Goal: Task Accomplishment & Management: Manage account settings

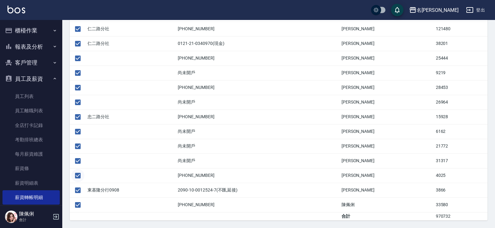
scroll to position [41, 0]
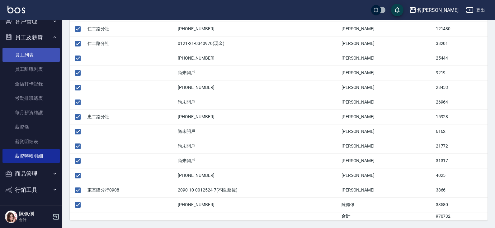
click at [31, 56] on link "員工列表" at bounding box center [30, 55] width 57 height 14
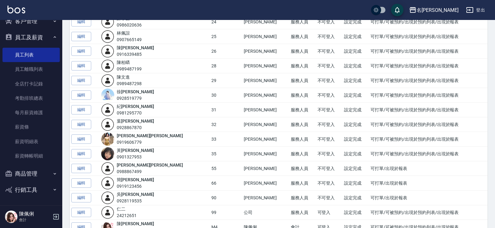
scroll to position [405, 0]
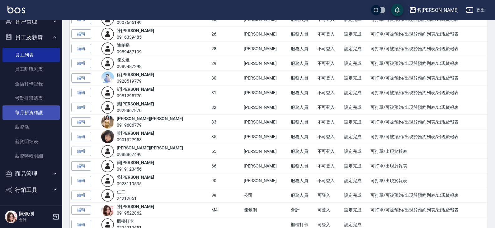
click at [35, 117] on link "每月薪資維護" at bounding box center [30, 112] width 57 height 14
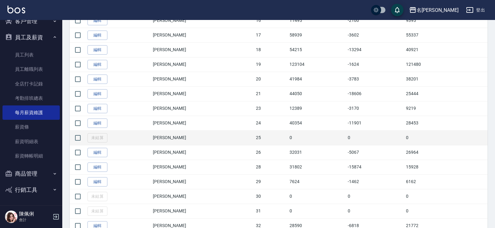
scroll to position [405, 0]
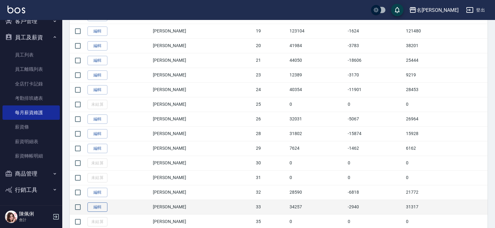
click at [98, 205] on link "編輯" at bounding box center [98, 207] width 20 height 10
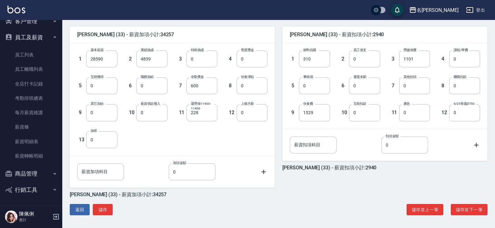
scroll to position [150, 0]
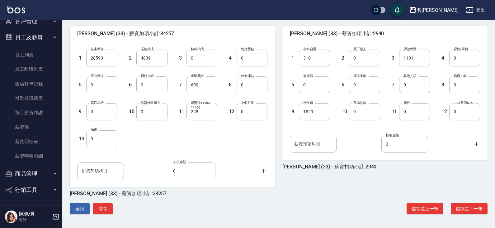
click at [200, 110] on label "退勞保11403-11406" at bounding box center [202, 104] width 23 height 9
click at [200, 110] on input "228" at bounding box center [202, 111] width 31 height 17
type input "0"
click at [108, 209] on button "儲存" at bounding box center [103, 209] width 20 height 12
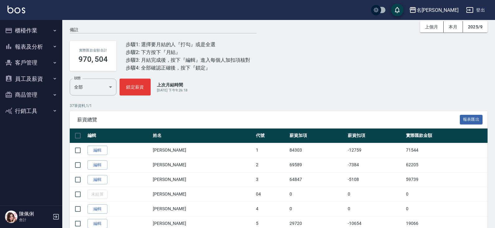
scroll to position [31, 0]
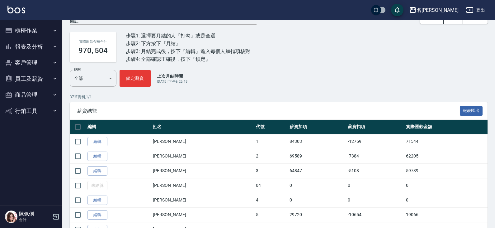
click at [35, 78] on button "員工及薪資" at bounding box center [30, 79] width 57 height 16
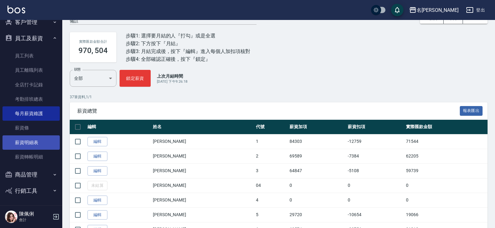
scroll to position [41, 0]
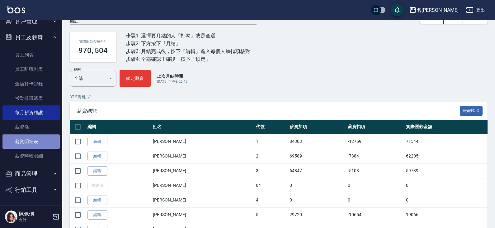
click at [35, 143] on link "薪資明細表" at bounding box center [30, 141] width 57 height 14
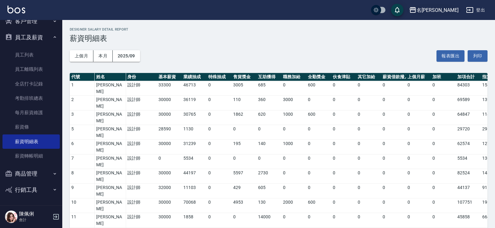
click at [455, 8] on div "名[PERSON_NAME]" at bounding box center [438, 10] width 42 height 8
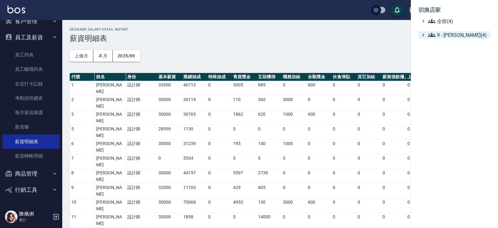
click at [458, 36] on span "9 - 何威言(4)" at bounding box center [458, 34] width 60 height 7
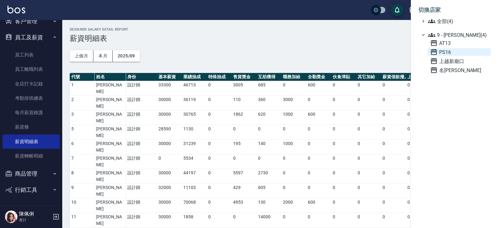
click at [455, 54] on span "PS16" at bounding box center [459, 51] width 58 height 7
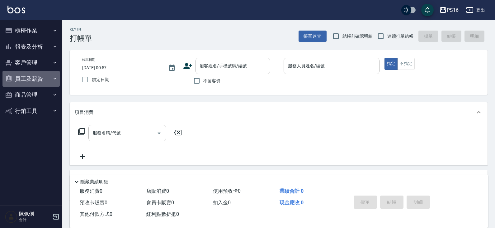
click at [31, 76] on button "員工及薪資" at bounding box center [30, 79] width 57 height 16
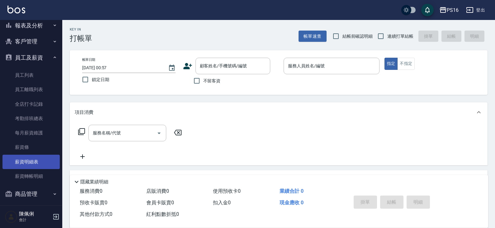
scroll to position [31, 0]
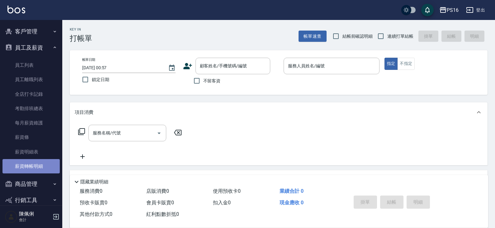
click at [41, 170] on link "薪資轉帳明細" at bounding box center [30, 166] width 57 height 14
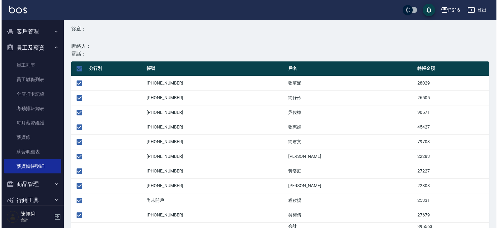
scroll to position [122, 0]
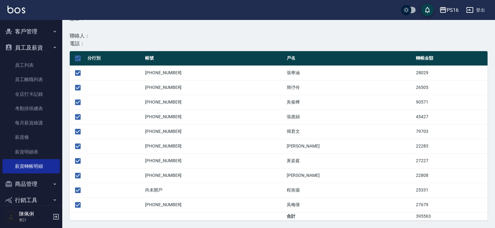
click at [453, 8] on div "PS16" at bounding box center [453, 10] width 12 height 8
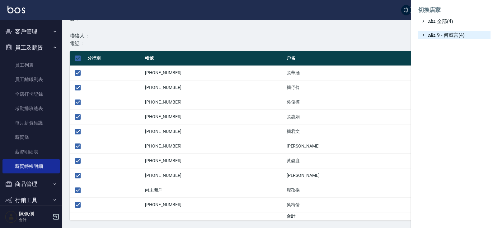
click at [455, 34] on span "9 - 何威言(4)" at bounding box center [458, 34] width 60 height 7
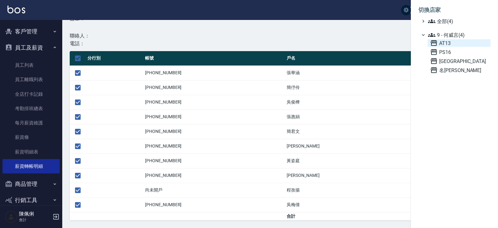
click at [451, 44] on span "AT13" at bounding box center [459, 42] width 58 height 7
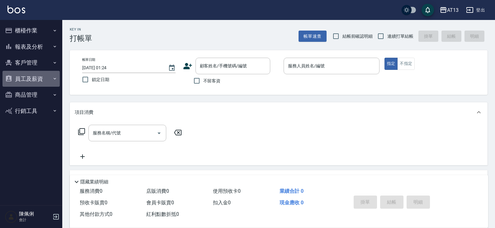
click at [40, 79] on button "員工及薪資" at bounding box center [30, 79] width 57 height 16
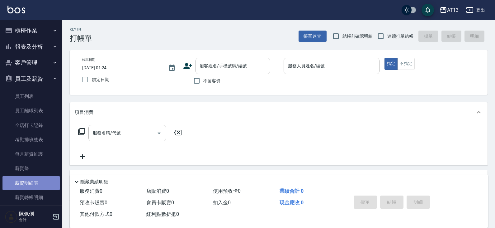
click at [35, 181] on link "薪資明細表" at bounding box center [30, 183] width 57 height 14
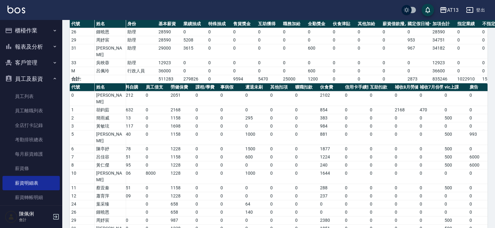
scroll to position [0, 40]
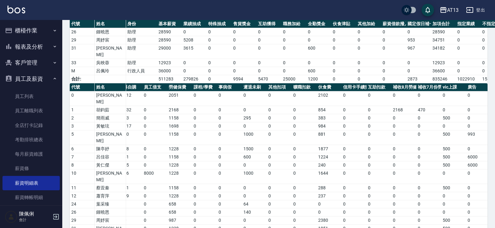
click at [30, 30] on button "櫃檯作業" at bounding box center [30, 30] width 57 height 16
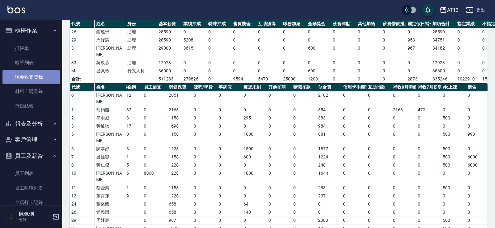
click at [31, 74] on link "現金收支登錄" at bounding box center [30, 77] width 57 height 14
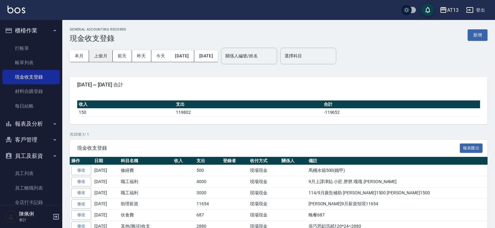
click at [102, 56] on button "上個月" at bounding box center [101, 56] width 24 height 12
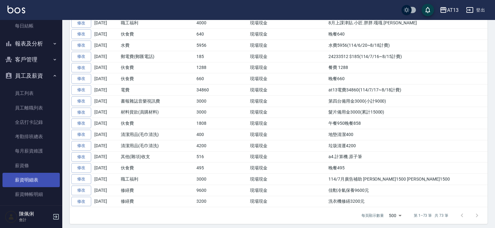
scroll to position [25, 0]
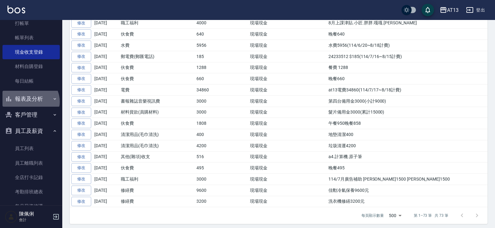
click at [30, 102] on button "報表及分析" at bounding box center [30, 99] width 57 height 16
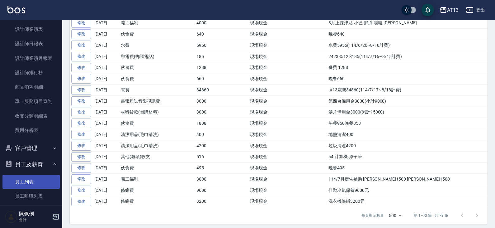
scroll to position [243, 0]
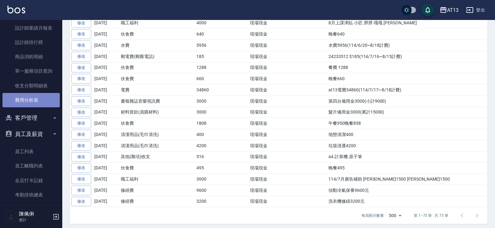
click at [32, 100] on link "費用分析表" at bounding box center [30, 100] width 57 height 14
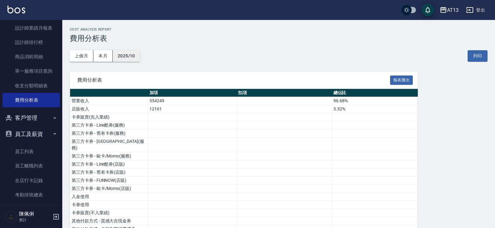
click at [131, 54] on button "2025/10" at bounding box center [126, 56] width 27 height 12
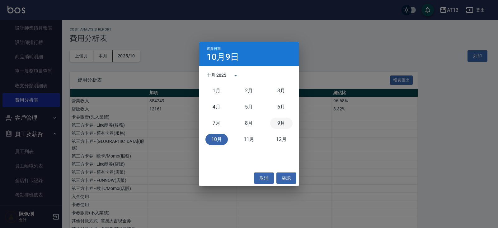
click at [279, 122] on button "9月" at bounding box center [281, 122] width 22 height 11
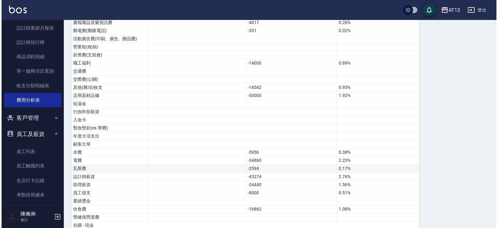
scroll to position [338, 0]
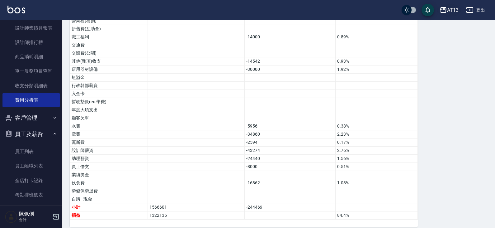
click at [451, 11] on div "AT13" at bounding box center [453, 10] width 12 height 8
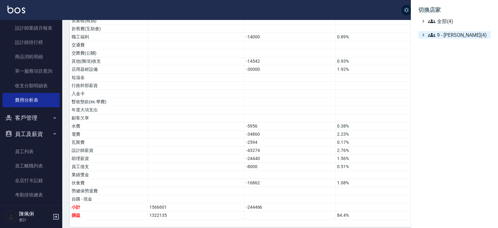
click at [452, 33] on span "9 - 何威言(4)" at bounding box center [458, 34] width 60 height 7
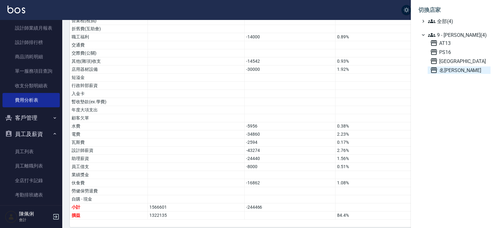
click at [451, 67] on span "名[PERSON_NAME]" at bounding box center [459, 69] width 58 height 7
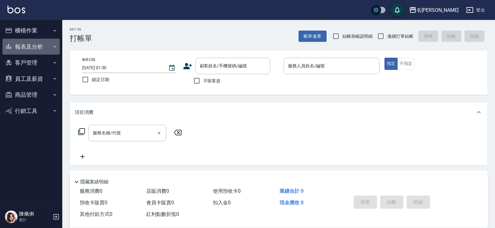
click at [33, 41] on button "報表及分析" at bounding box center [30, 47] width 57 height 16
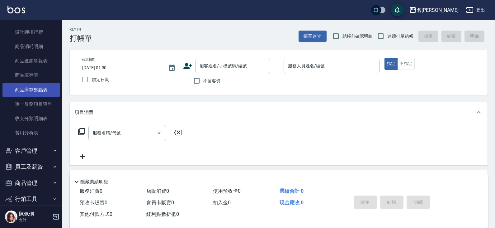
scroll to position [186, 0]
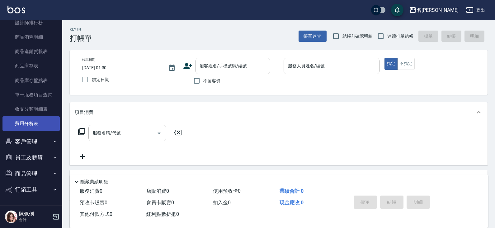
click at [29, 122] on link "費用分析表" at bounding box center [30, 123] width 57 height 14
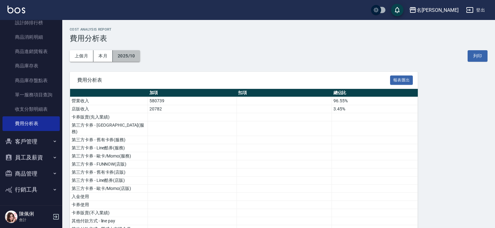
click at [127, 55] on button "2025/10" at bounding box center [126, 56] width 27 height 12
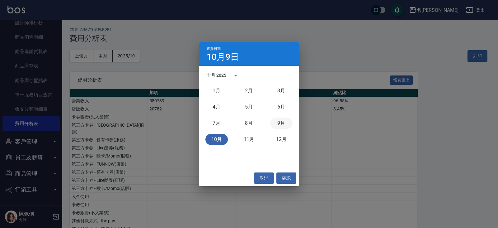
click at [282, 121] on button "9月" at bounding box center [281, 122] width 22 height 11
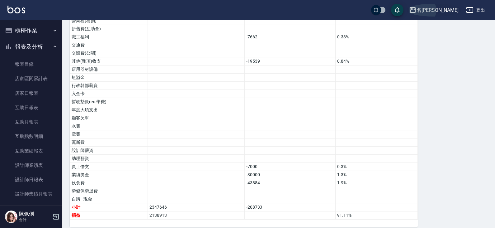
click at [447, 10] on div "名[PERSON_NAME]" at bounding box center [438, 10] width 42 height 8
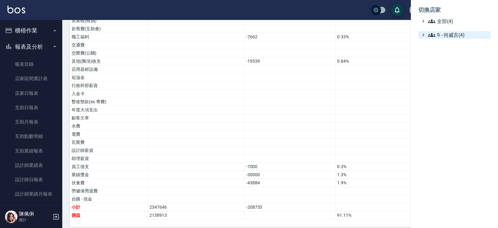
click at [448, 35] on span "9 - 何威言(4)" at bounding box center [458, 34] width 60 height 7
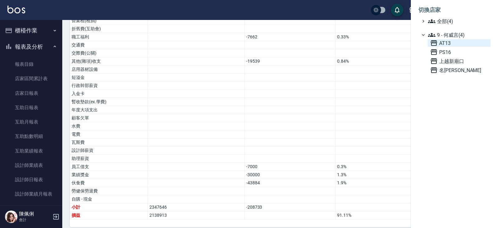
click at [446, 42] on span "AT13" at bounding box center [459, 42] width 58 height 7
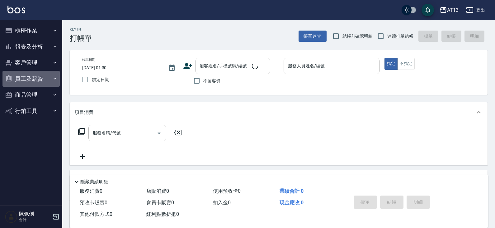
click at [35, 80] on button "員工及薪資" at bounding box center [30, 79] width 57 height 16
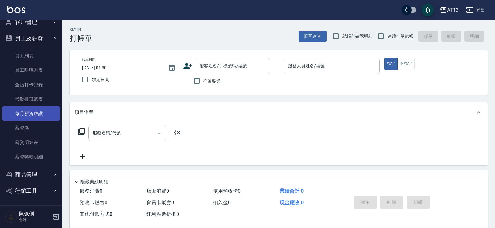
scroll to position [41, 0]
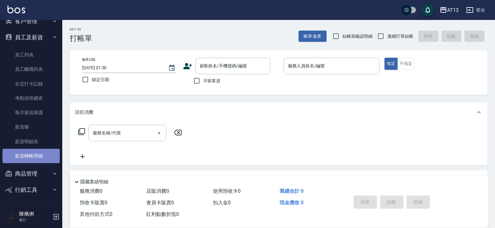
click at [35, 158] on link "薪資轉帳明細" at bounding box center [30, 156] width 57 height 14
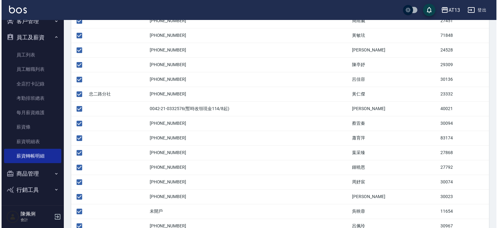
scroll to position [239, 0]
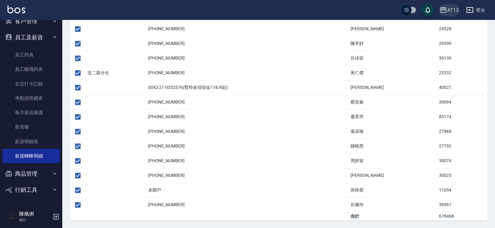
click at [455, 11] on div "AT13" at bounding box center [453, 10] width 12 height 8
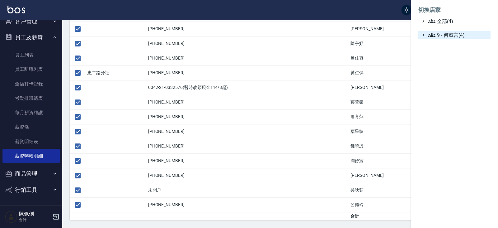
click at [457, 37] on span "9 - 何威言(4)" at bounding box center [458, 34] width 60 height 7
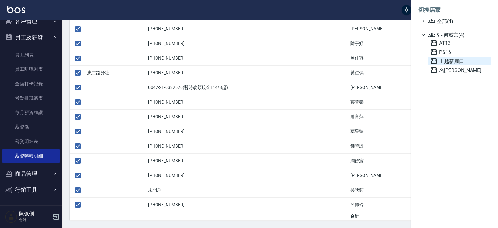
click at [455, 59] on span "上越新廟口" at bounding box center [459, 60] width 58 height 7
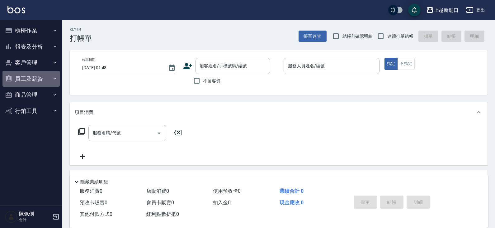
click at [29, 76] on button "員工及薪資" at bounding box center [30, 79] width 57 height 16
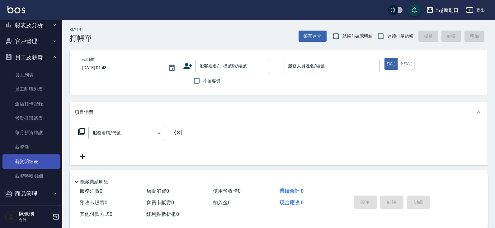
scroll to position [31, 0]
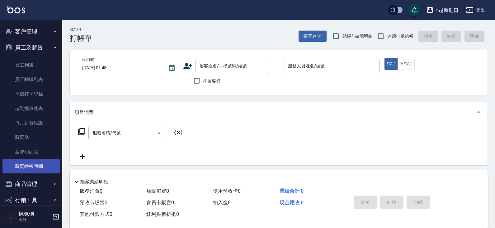
click at [35, 166] on link "薪資轉帳明細" at bounding box center [30, 166] width 57 height 14
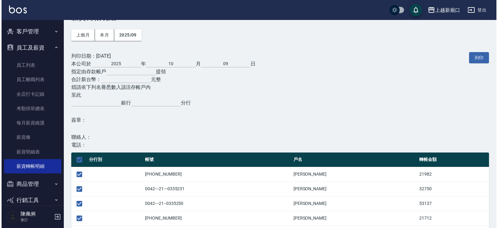
scroll to position [93, 0]
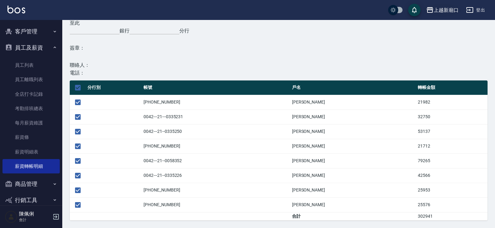
click at [436, 11] on div "上越新廟口" at bounding box center [446, 10] width 25 height 8
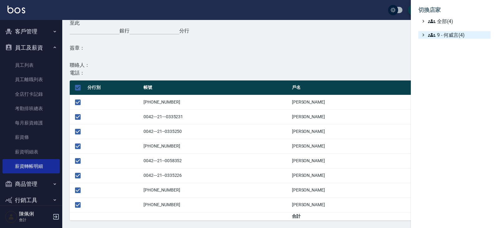
click at [438, 34] on span "9 - 何威言(4)" at bounding box center [458, 34] width 60 height 7
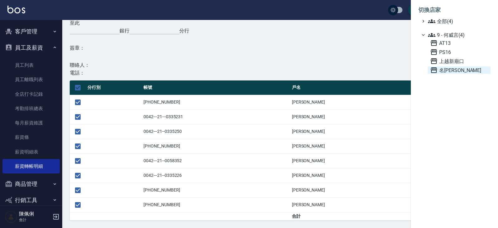
click at [450, 69] on span "名[PERSON_NAME]" at bounding box center [459, 69] width 58 height 7
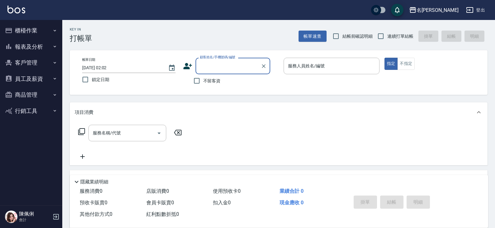
click at [46, 80] on button "員工及薪資" at bounding box center [30, 79] width 57 height 16
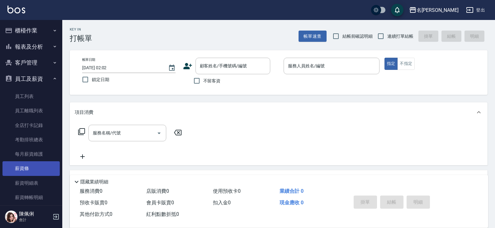
click at [38, 167] on link "薪資條" at bounding box center [30, 168] width 57 height 14
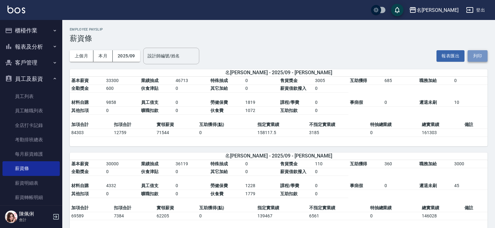
click at [477, 59] on button "列印" at bounding box center [478, 56] width 20 height 12
